Goal: Contribute content: Add original content to the website for others to see

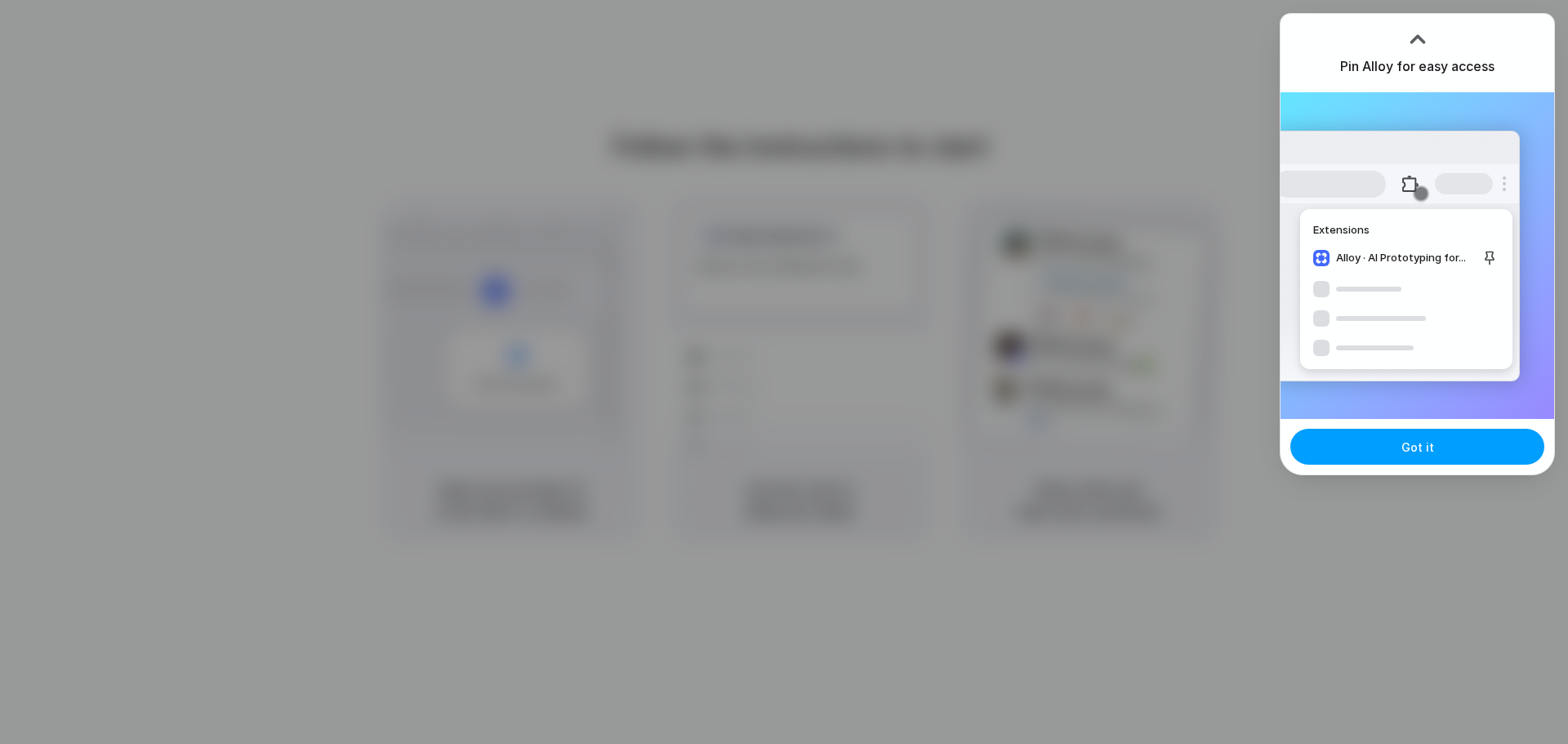
click at [1397, 458] on button "Got it" at bounding box center [1417, 446] width 254 height 36
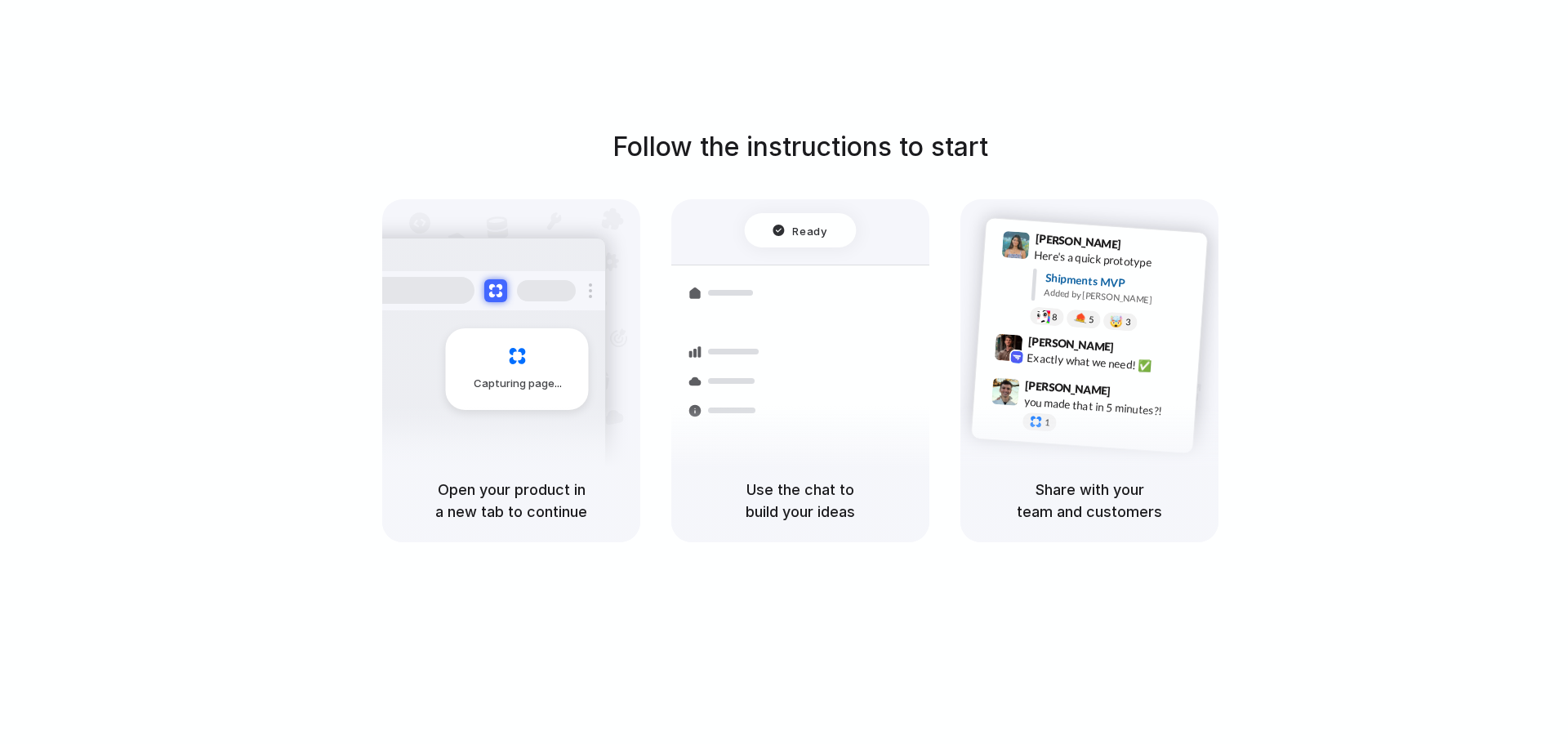
click at [1229, 84] on div "Follow the instructions to start Capturing page Open your product in a new tab …" at bounding box center [800, 388] width 1601 height 776
click at [864, 335] on div "Container from Shanghai 40ft • ETA Dec 28 • In transit Express delivery to NYC …" at bounding box center [860, 443] width 173 height 228
click at [526, 490] on h5 "Open your product in a new tab to continue" at bounding box center [511, 500] width 219 height 44
click at [528, 508] on h5 "Open your product in a new tab to continue" at bounding box center [511, 500] width 219 height 44
click at [666, 376] on div "Capturing page Open your product in a new tab to continue Ready Shipments Conta…" at bounding box center [800, 371] width 836 height 343
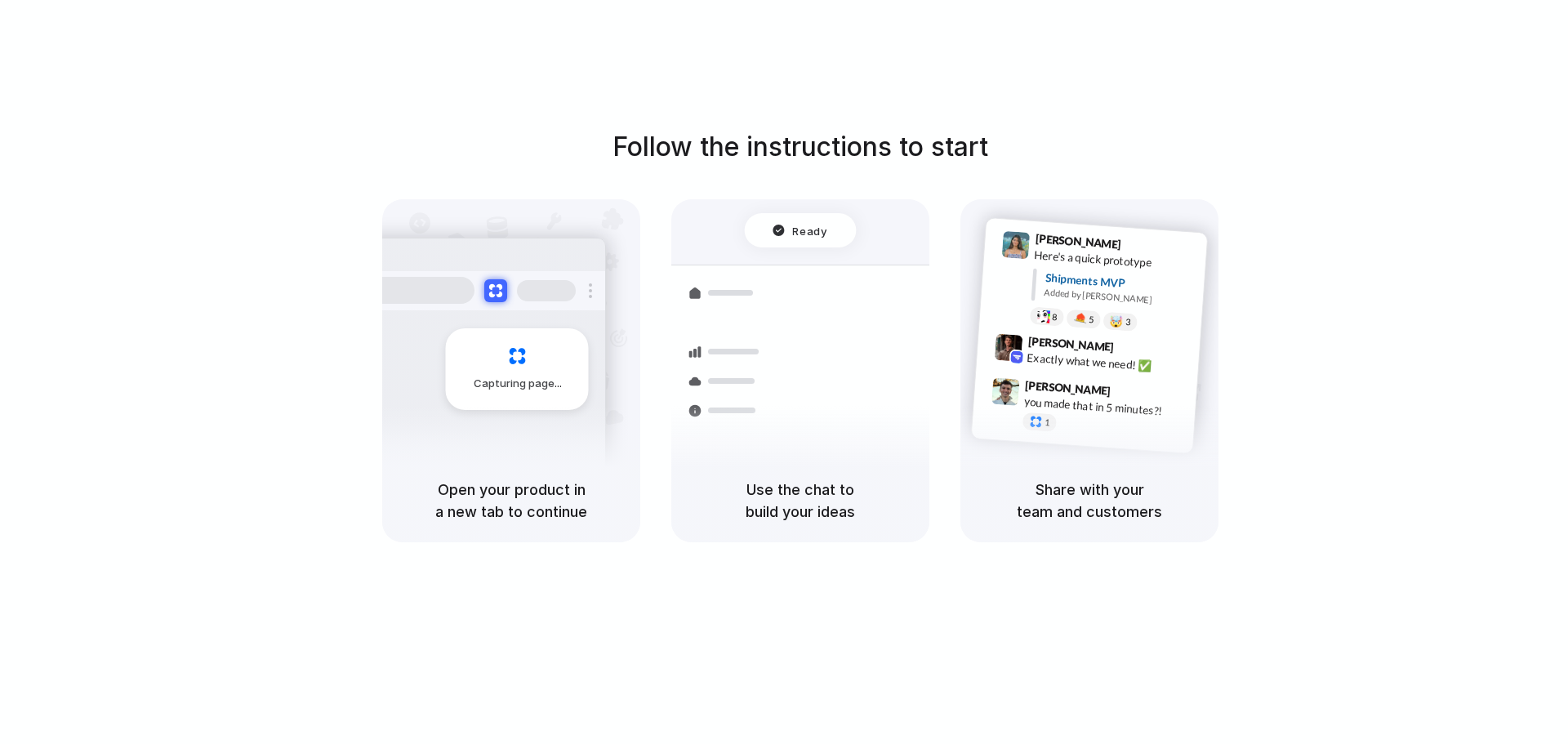
click at [452, 411] on div "Capturing page" at bounding box center [483, 362] width 247 height 251
